Goal: Navigation & Orientation: Find specific page/section

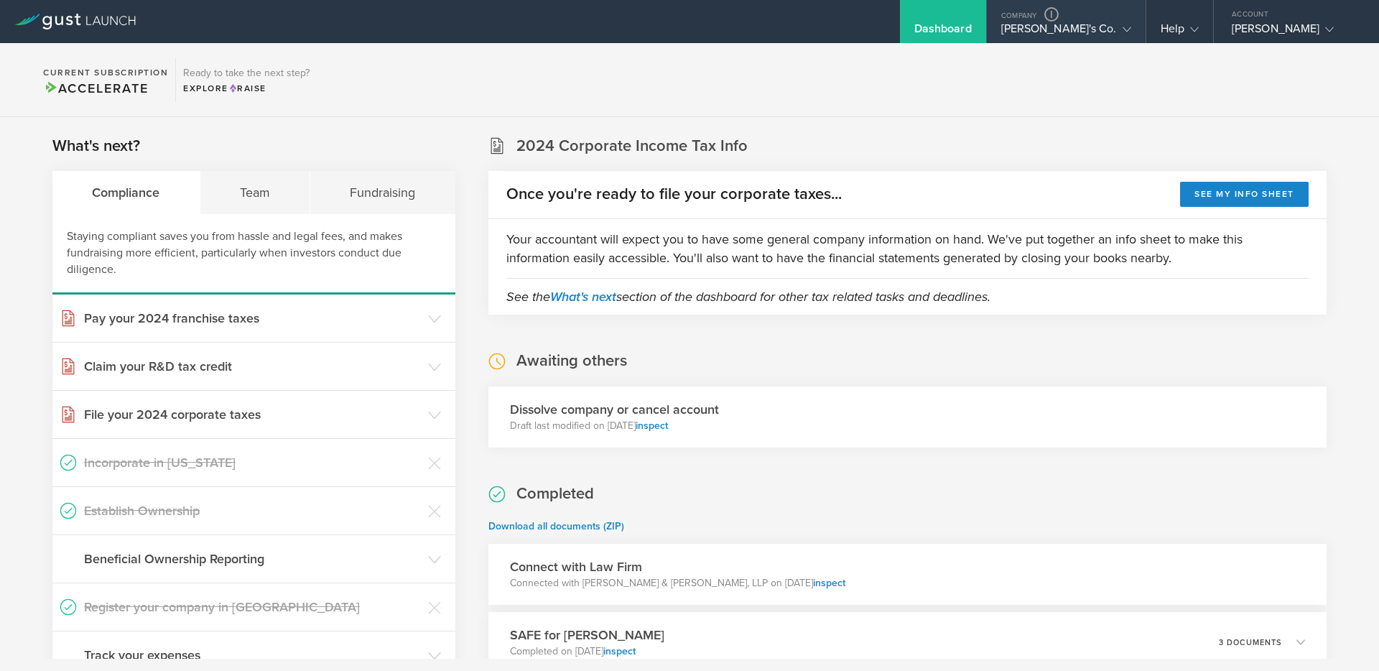
click at [1050, 34] on div "[PERSON_NAME]'s Co." at bounding box center [1066, 33] width 130 height 22
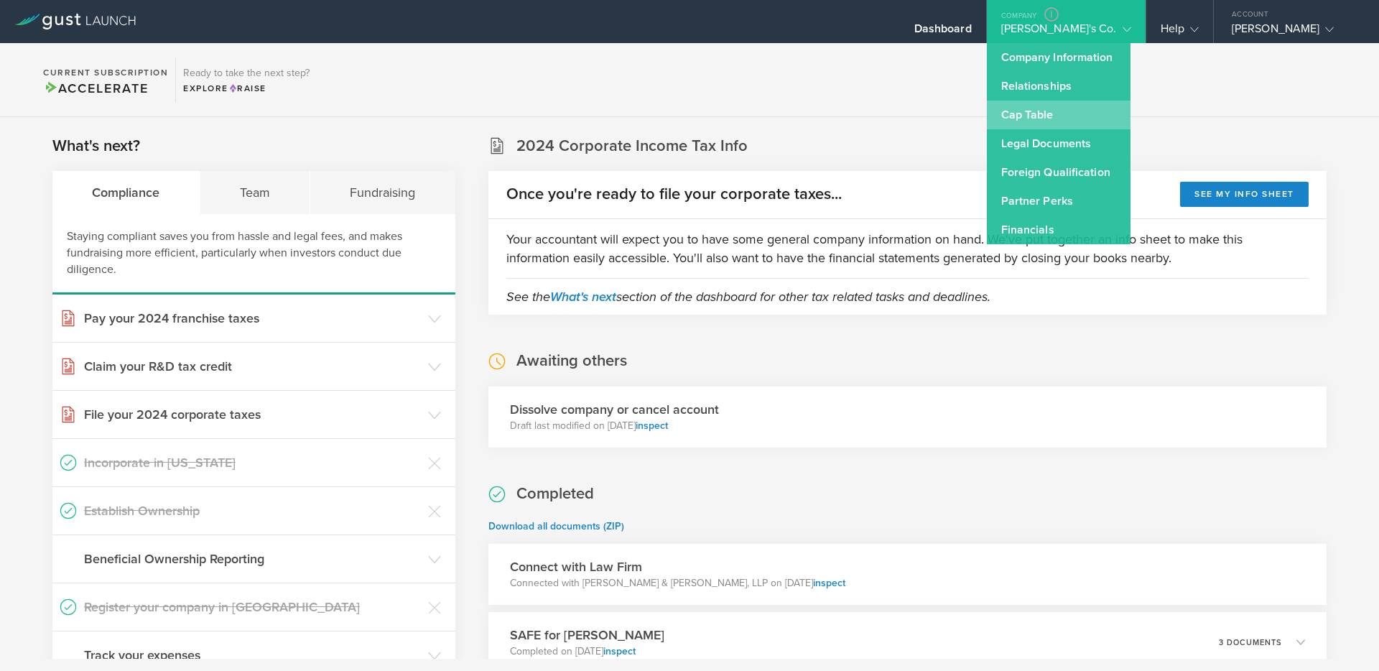
click at [1079, 113] on link "Cap Table" at bounding box center [1059, 115] width 144 height 29
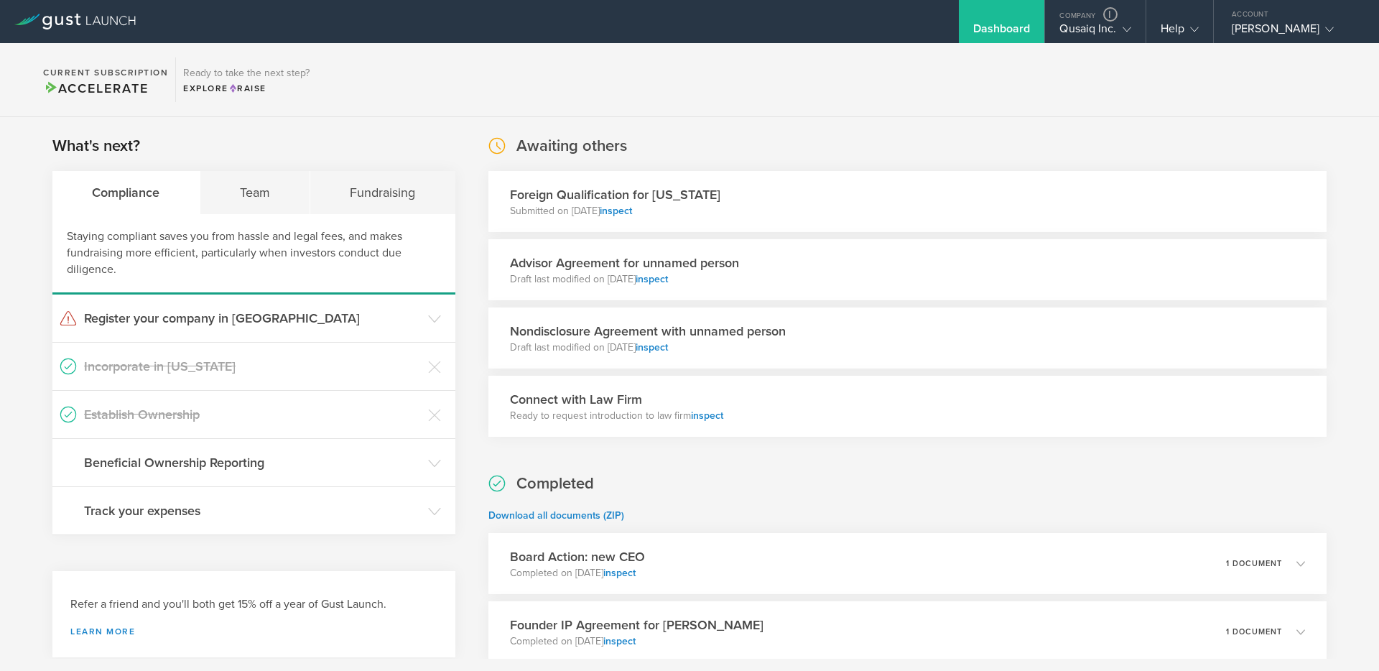
scroll to position [219, 0]
